Goal: Task Accomplishment & Management: Use online tool/utility

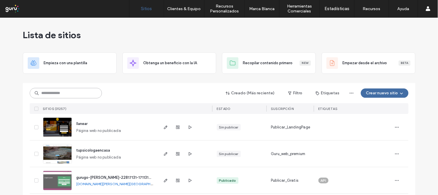
click at [71, 94] on input at bounding box center [66, 93] width 72 height 10
paste input "**********"
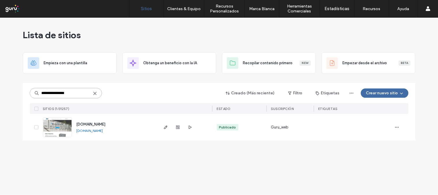
type input "**********"
click at [60, 128] on img at bounding box center [57, 136] width 28 height 39
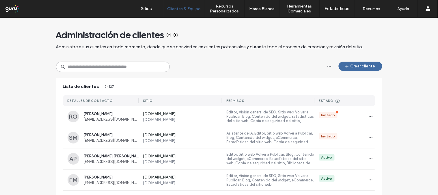
click at [136, 68] on input at bounding box center [113, 66] width 114 height 10
paste input "**********"
type input "**********"
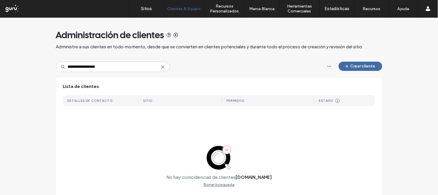
click at [161, 66] on icon at bounding box center [163, 67] width 5 height 5
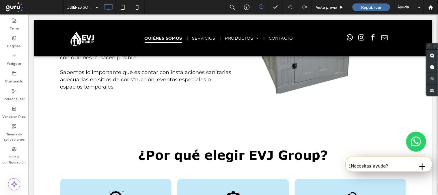
scroll to position [316, 0]
click at [9, 163] on label "SEO y configuración" at bounding box center [14, 157] width 28 height 13
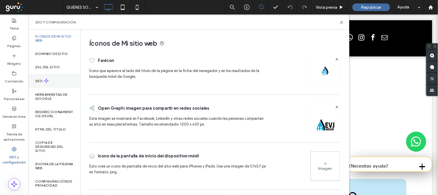
click at [56, 76] on div "SEO" at bounding box center [54, 81] width 52 height 14
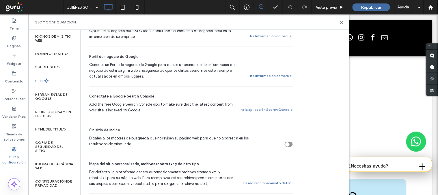
scroll to position [160, 0]
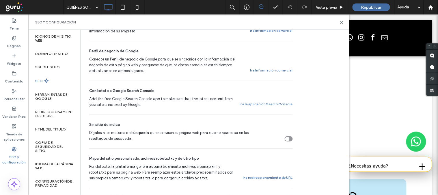
click at [263, 100] on button "Ir a la aplicación Search Console" at bounding box center [266, 103] width 53 height 7
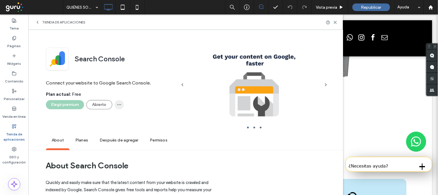
click at [120, 103] on icon "button" at bounding box center [119, 104] width 5 height 5
click at [151, 24] on div "Tienda de aplicaciones" at bounding box center [185, 21] width 315 height 15
click at [337, 24] on icon at bounding box center [335, 22] width 4 height 4
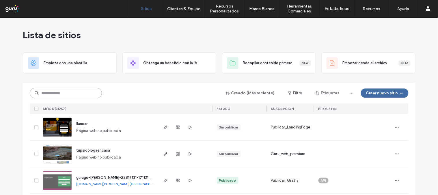
click at [87, 93] on input at bounding box center [66, 93] width 72 height 10
paste input "**********"
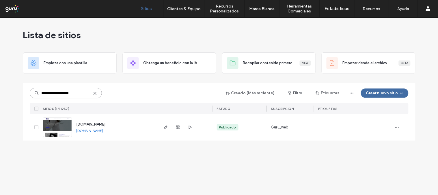
type input "**********"
click at [61, 131] on img at bounding box center [57, 136] width 28 height 39
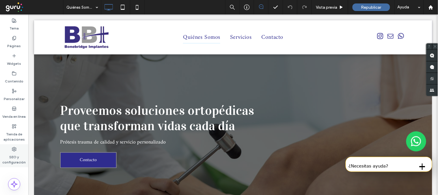
click at [13, 155] on label "SEO y configuración" at bounding box center [14, 157] width 28 height 13
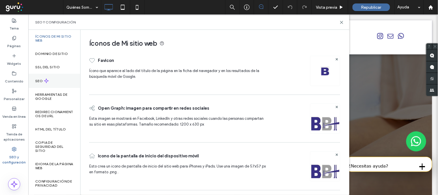
click at [42, 79] on label "SEO" at bounding box center [39, 81] width 9 height 4
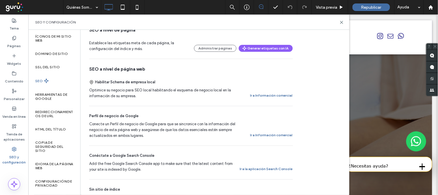
scroll to position [96, 0]
click at [286, 167] on button "Ir a la aplicación Search Console" at bounding box center [266, 168] width 53 height 7
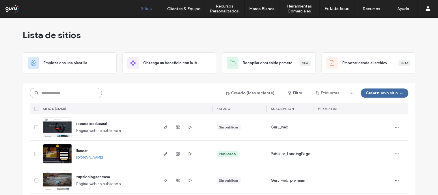
click at [87, 88] on input at bounding box center [66, 93] width 72 height 10
paste input "**********"
type input "**********"
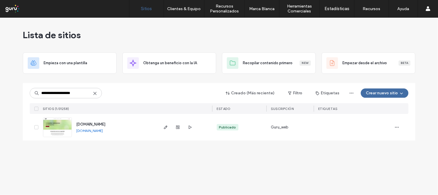
click at [61, 126] on link at bounding box center [57, 127] width 29 height 20
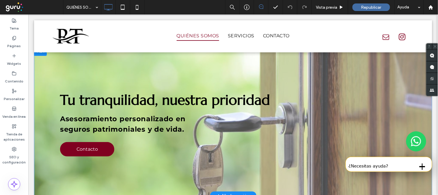
click at [306, 189] on div "Tu tranquilidad, nuestra prioridad Asesoramiento personalizado en seguros patri…" at bounding box center [233, 120] width 398 height 149
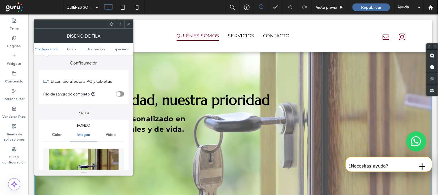
click at [128, 23] on use at bounding box center [128, 24] width 3 height 3
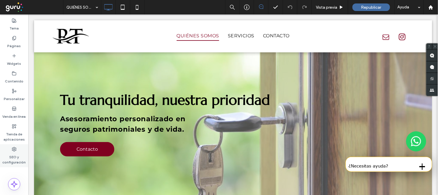
click at [16, 158] on label "SEO y configuración" at bounding box center [14, 157] width 28 height 13
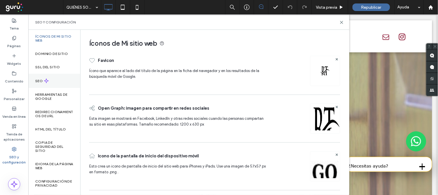
click at [62, 78] on div "SEO" at bounding box center [54, 81] width 52 height 14
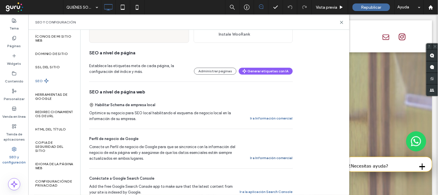
scroll to position [96, 0]
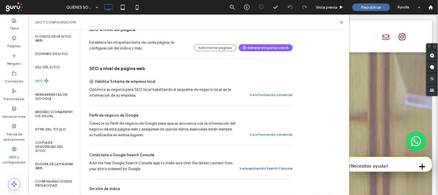
click at [278, 168] on button "Ir a la aplicación Search Console" at bounding box center [266, 168] width 53 height 7
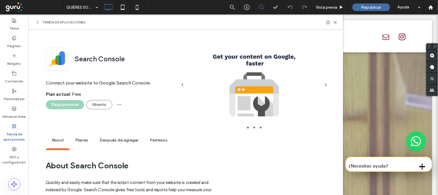
click at [408, 183] on div "Tu tranquilidad, nuestra prioridad Asesoramiento personalizado en seguros patri…" at bounding box center [233, 120] width 398 height 149
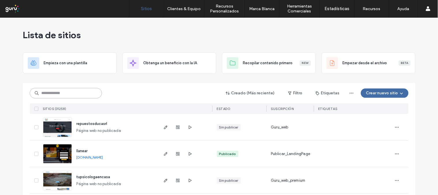
click at [59, 92] on input at bounding box center [66, 93] width 72 height 10
paste input "**********"
type input "**********"
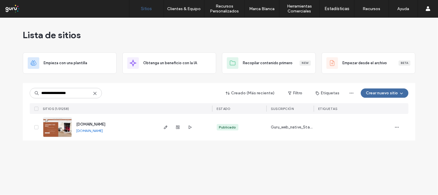
click at [54, 124] on img at bounding box center [57, 136] width 28 height 39
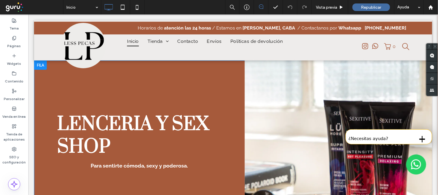
click at [407, 184] on div at bounding box center [339, 182] width 188 height 245
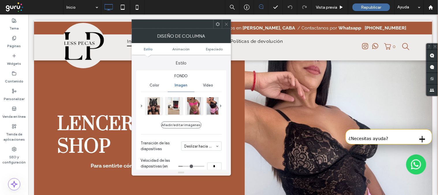
click at [225, 25] on icon at bounding box center [226, 24] width 4 height 4
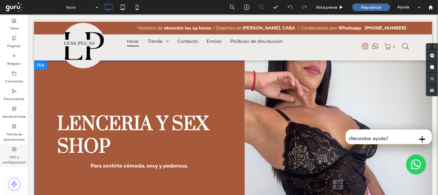
click at [15, 150] on icon at bounding box center [14, 149] width 5 height 5
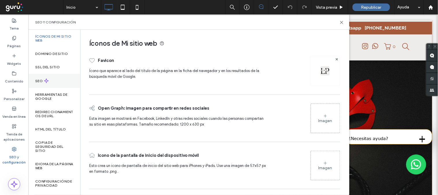
click at [56, 78] on div "SEO" at bounding box center [54, 81] width 52 height 14
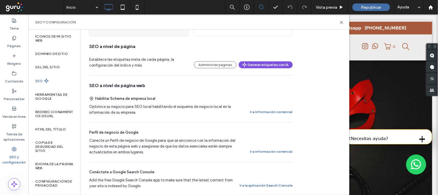
scroll to position [96, 0]
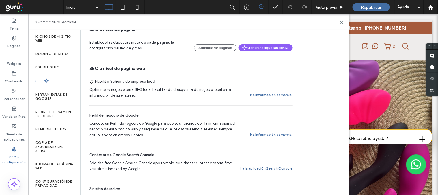
click at [264, 170] on button "Ir a la aplicación Search Console" at bounding box center [266, 168] width 53 height 7
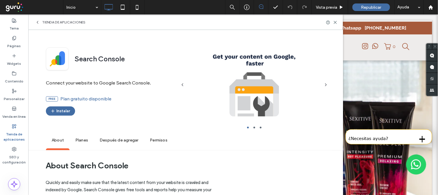
click at [348, 191] on div at bounding box center [339, 182] width 188 height 245
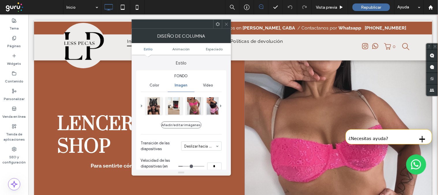
click at [229, 25] on div at bounding box center [226, 24] width 9 height 9
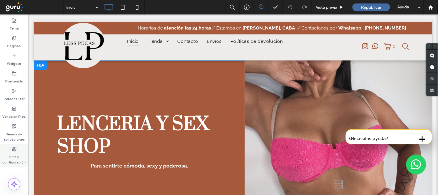
click at [11, 148] on div "SEO y configuración" at bounding box center [14, 155] width 28 height 23
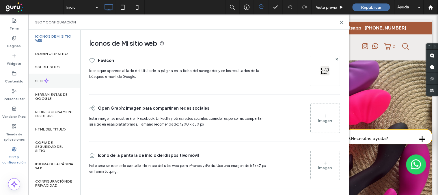
click at [57, 83] on div "SEO" at bounding box center [54, 81] width 52 height 14
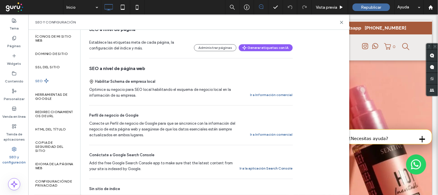
click at [270, 166] on button "Ir a la aplicación Search Console" at bounding box center [266, 168] width 53 height 7
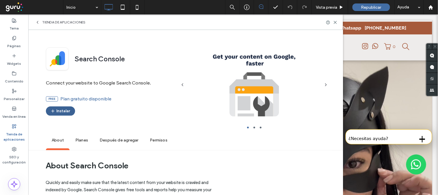
click at [54, 110] on icon "button" at bounding box center [53, 111] width 5 height 5
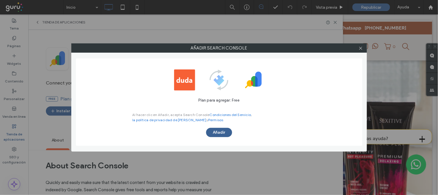
click at [214, 132] on button "Añadir" at bounding box center [219, 132] width 26 height 9
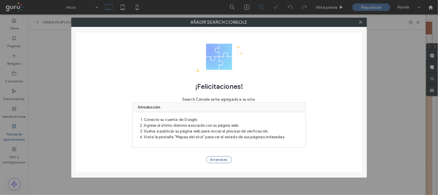
scroll to position [0, 0]
click at [368, 178] on div "Añadir Search Console ¡Felicitaciones! Search Console se ha agregado a su sitio…" at bounding box center [219, 97] width 438 height 195
click at [215, 158] on button "Entendido" at bounding box center [219, 159] width 26 height 7
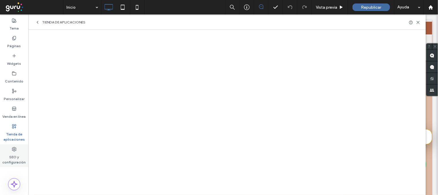
click at [16, 153] on label "SEO y configuración" at bounding box center [14, 157] width 28 height 13
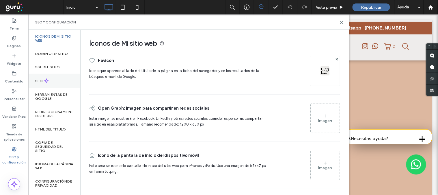
click at [51, 82] on div "SEO" at bounding box center [54, 81] width 52 height 14
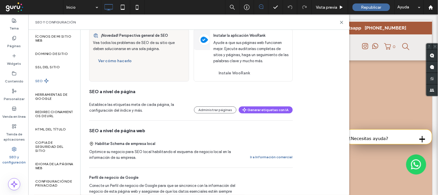
scroll to position [96, 0]
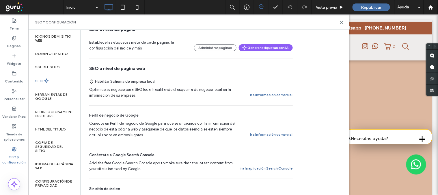
click at [268, 168] on button "Ir a la aplicación Search Console" at bounding box center [266, 168] width 53 height 7
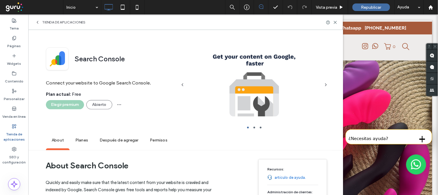
drag, startPoint x: 124, startPoint y: 208, endPoint x: 371, endPoint y: 194, distance: 246.7
click at [381, 189] on div at bounding box center [339, 182] width 188 height 245
